Goal: Information Seeking & Learning: Learn about a topic

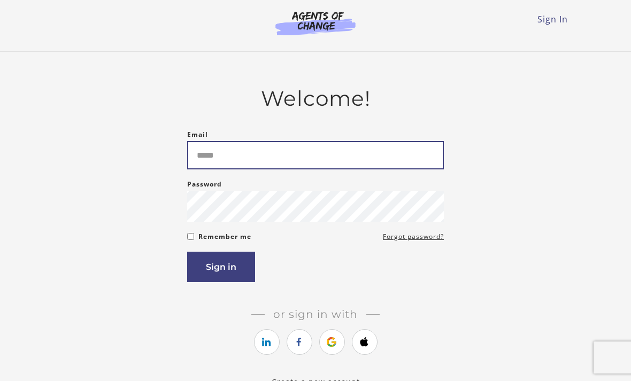
type input "**********"
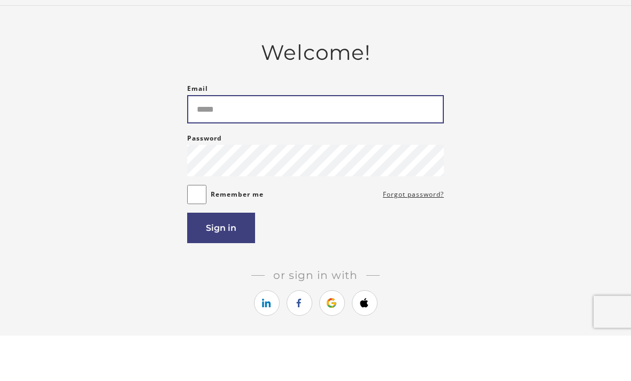
type input "**********"
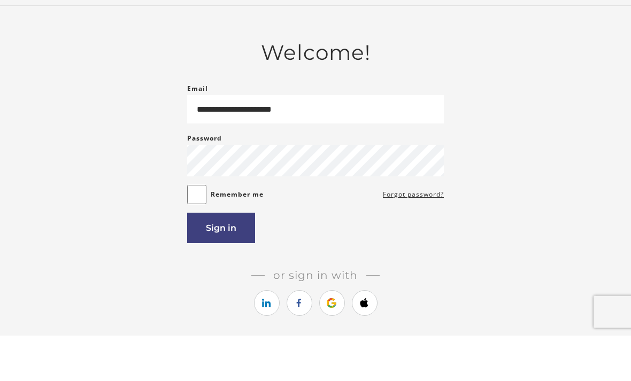
scroll to position [46, 0]
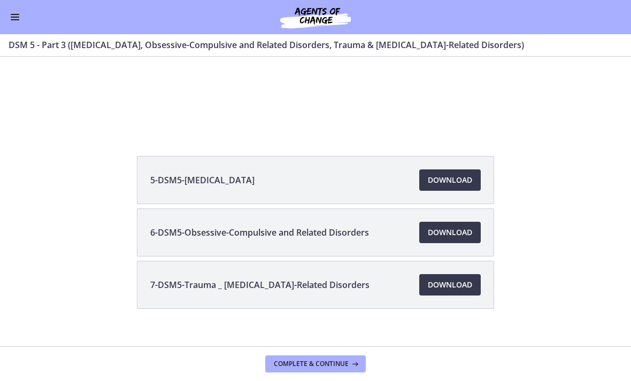
scroll to position [159, 0]
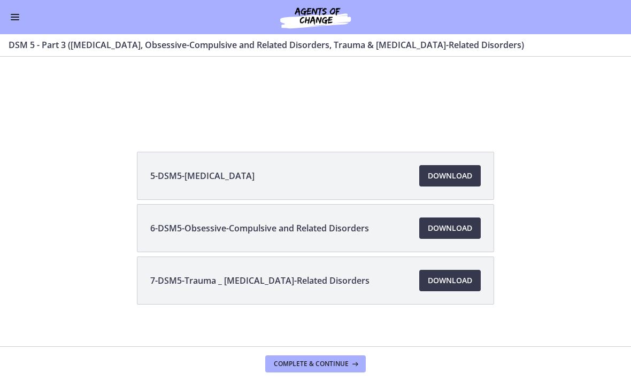
click at [343, 360] on span "Complete & continue" at bounding box center [311, 364] width 75 height 9
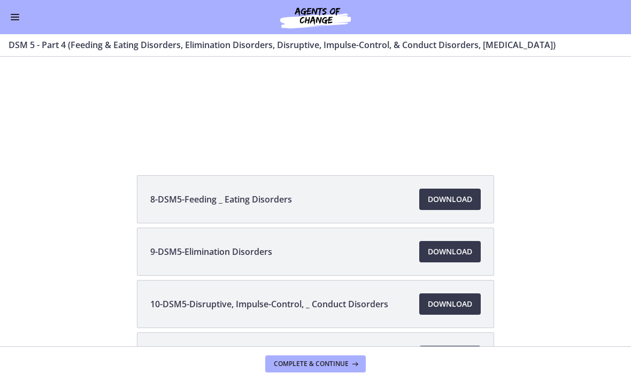
scroll to position [138, 0]
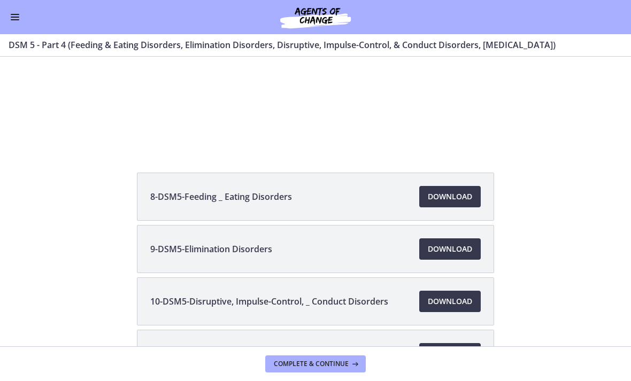
click at [467, 196] on span "Download Opens in a new window" at bounding box center [450, 196] width 44 height 13
click at [463, 246] on span "Download Opens in a new window" at bounding box center [450, 249] width 44 height 13
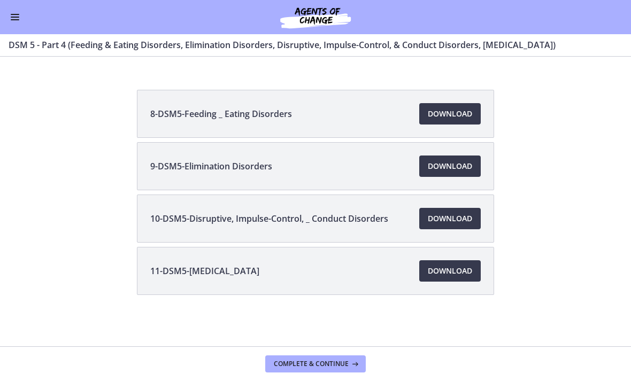
scroll to position [221, 0]
click at [467, 215] on span "Download Opens in a new window" at bounding box center [450, 218] width 44 height 13
click at [473, 271] on link "Download Opens in a new window" at bounding box center [449, 270] width 61 height 21
click at [348, 361] on span "Complete & continue" at bounding box center [311, 364] width 75 height 9
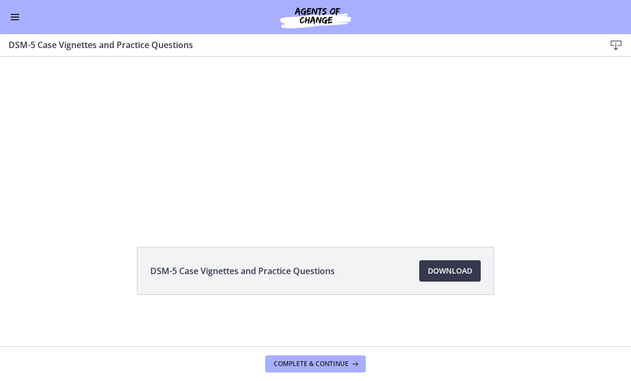
scroll to position [64, 0]
click at [459, 275] on span "Download Opens in a new window" at bounding box center [450, 271] width 44 height 13
click at [337, 356] on button "Complete & continue" at bounding box center [315, 364] width 101 height 17
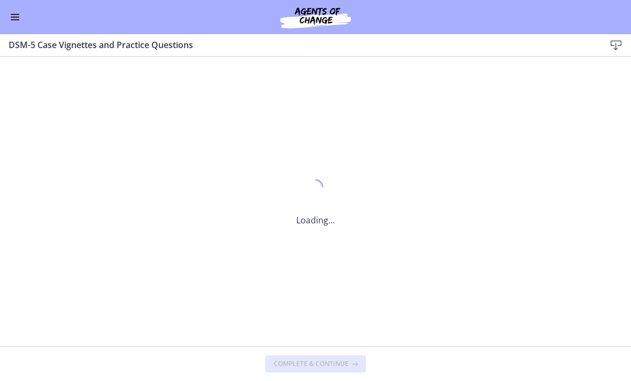
scroll to position [0, 0]
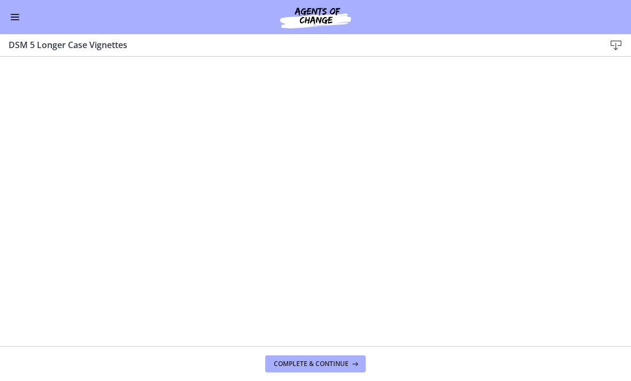
click at [622, 39] on icon at bounding box center [616, 45] width 13 height 13
click at [347, 360] on span "Complete & continue" at bounding box center [311, 364] width 75 height 9
